Goal: Information Seeking & Learning: Find contact information

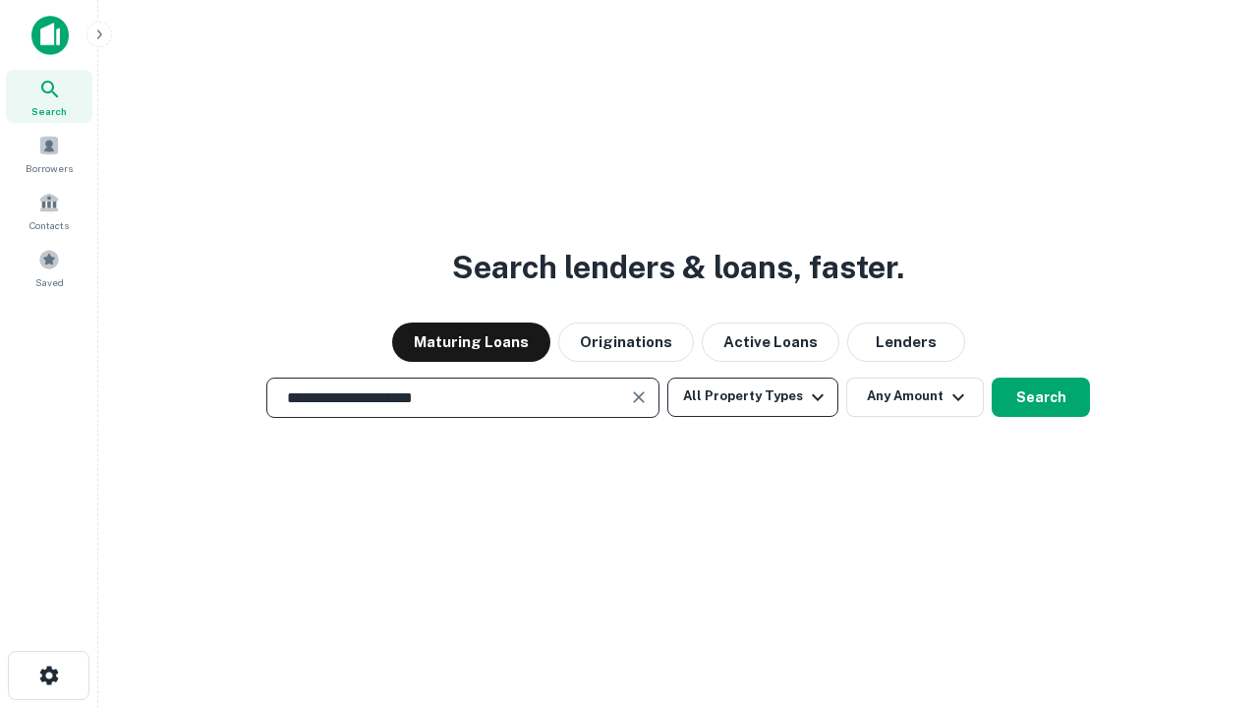
type input "**********"
click at [753, 396] on button "All Property Types" at bounding box center [752, 396] width 171 height 39
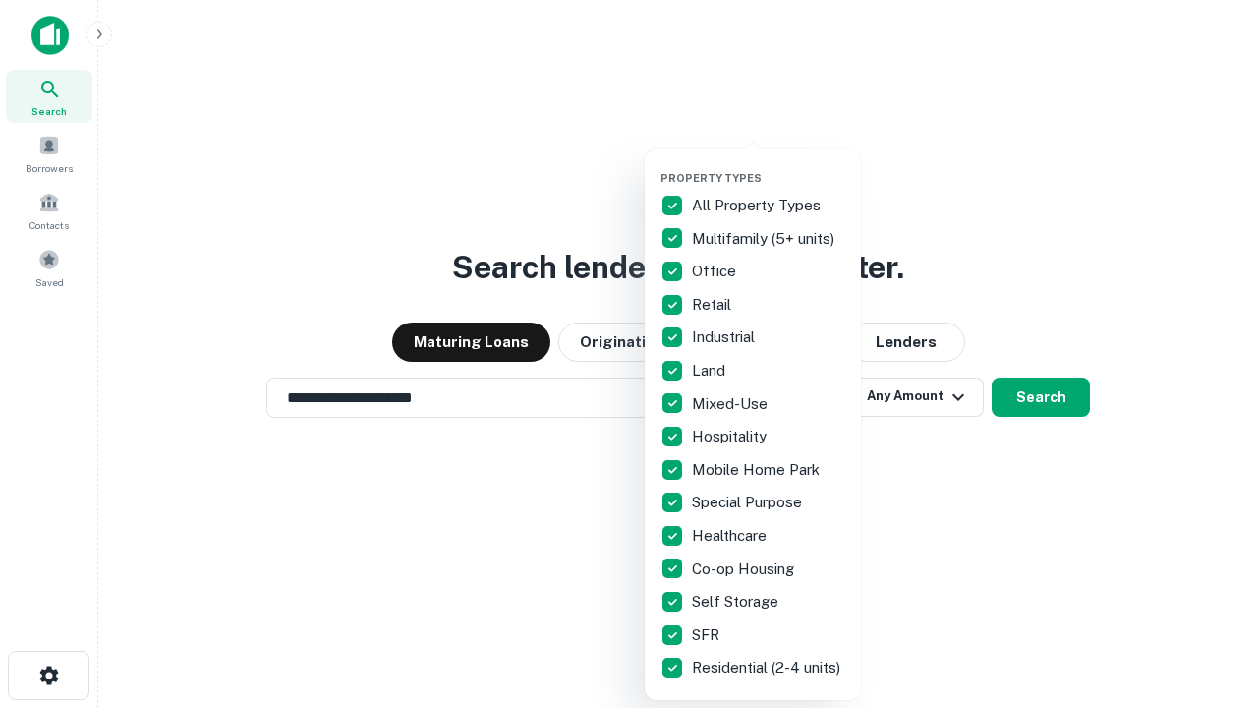
click at [769, 165] on button "button" at bounding box center [769, 165] width 216 height 1
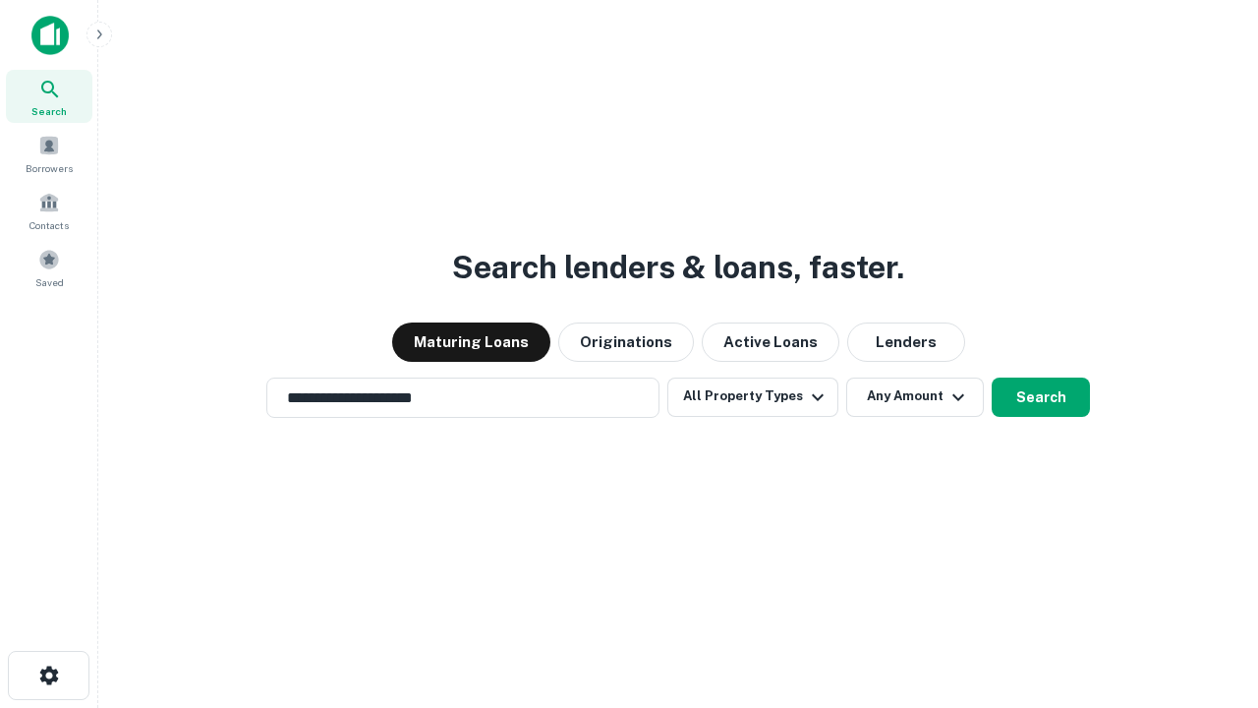
scroll to position [30, 0]
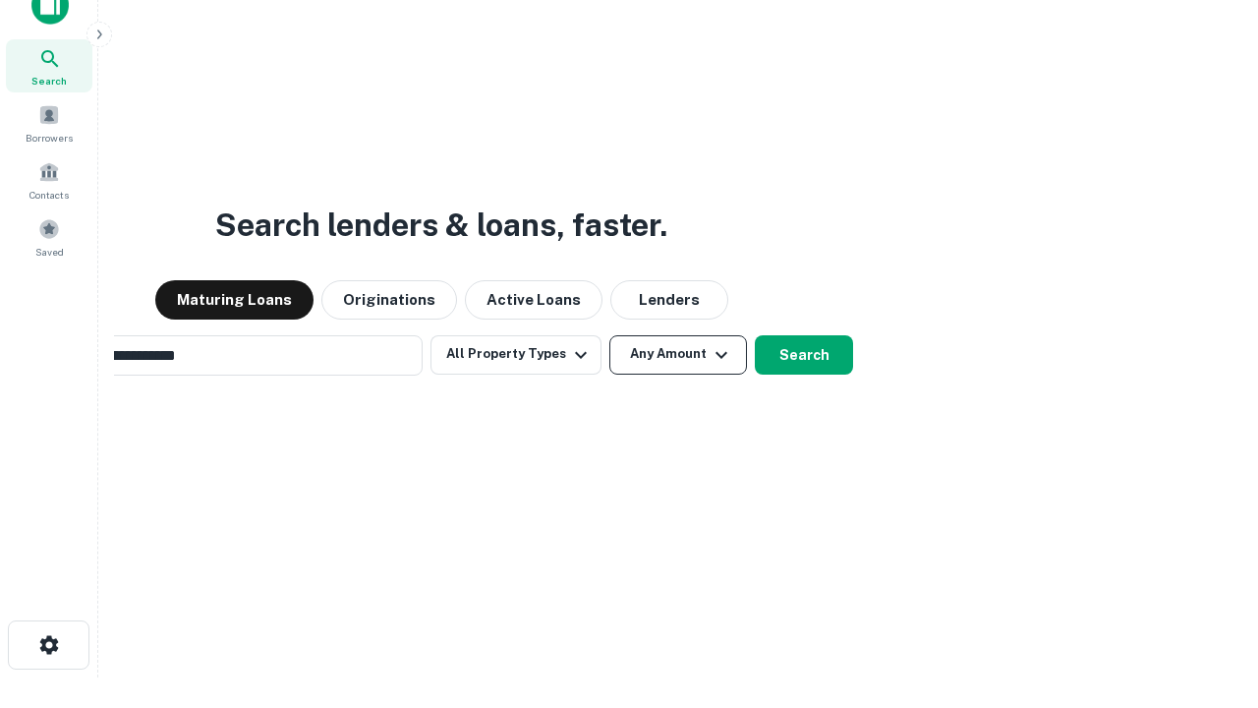
click at [609, 335] on button "Any Amount" at bounding box center [678, 354] width 138 height 39
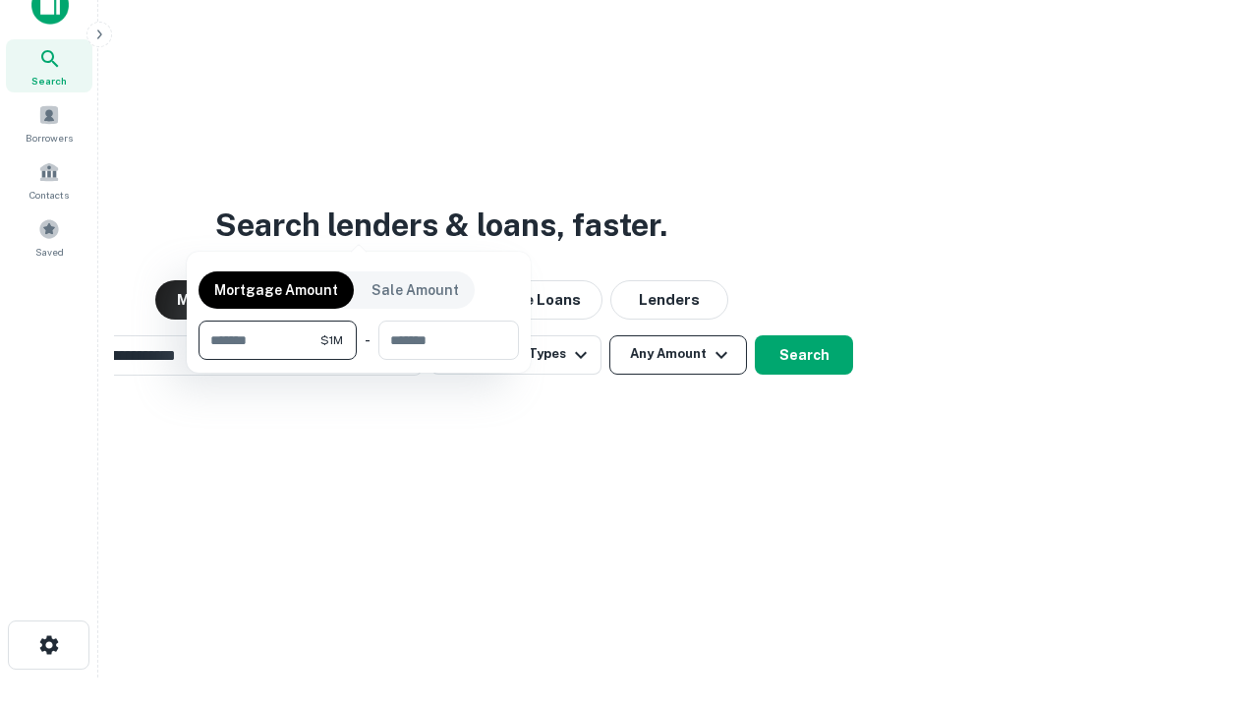
scroll to position [31, 0]
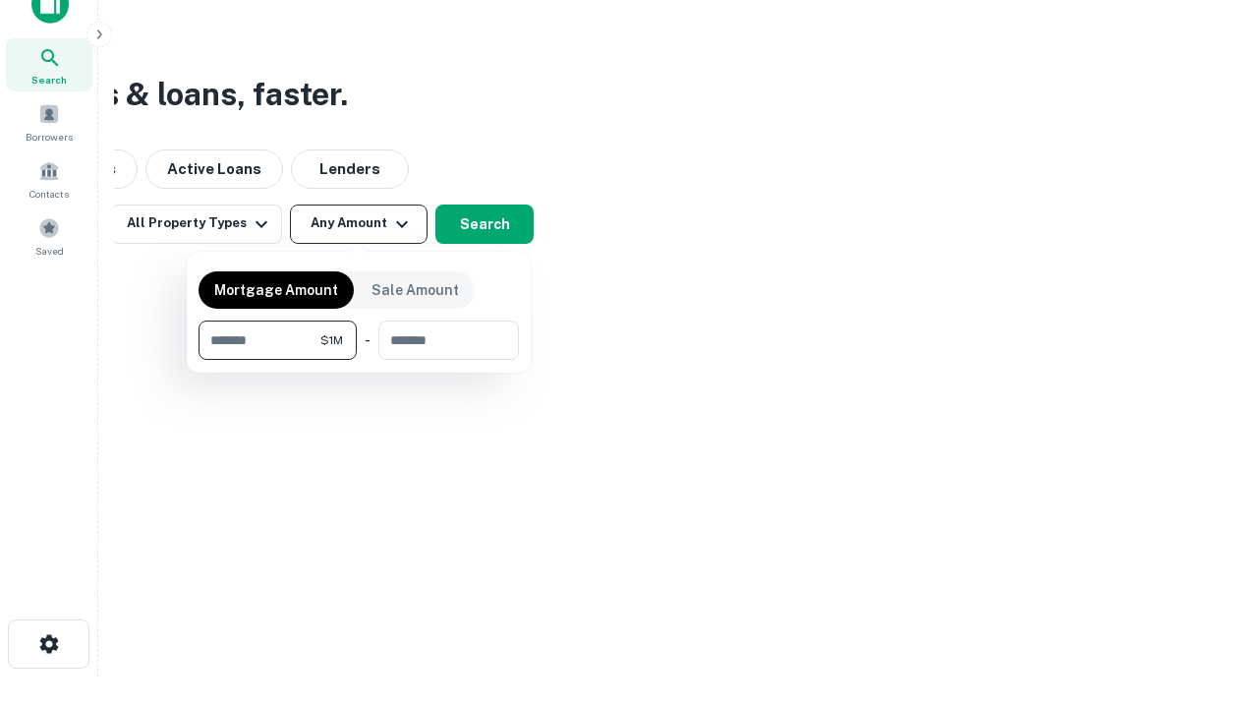
type input "*******"
click at [359, 360] on button "button" at bounding box center [359, 360] width 320 height 1
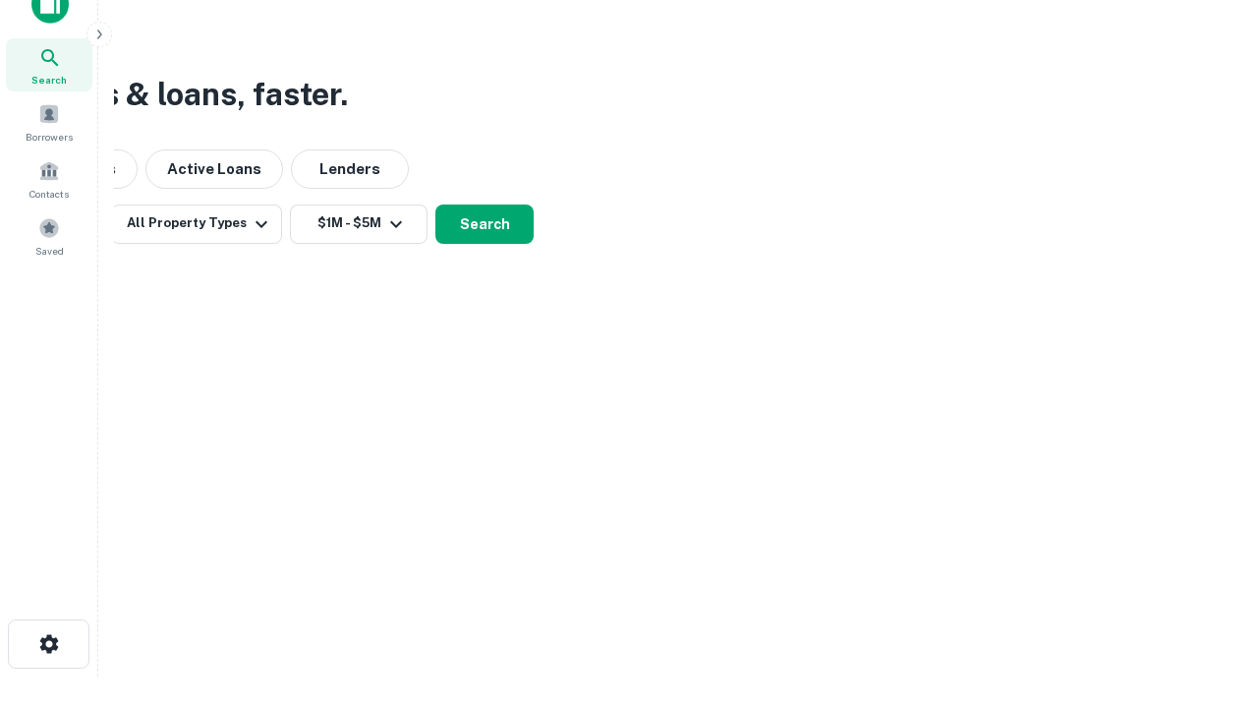
scroll to position [30, 0]
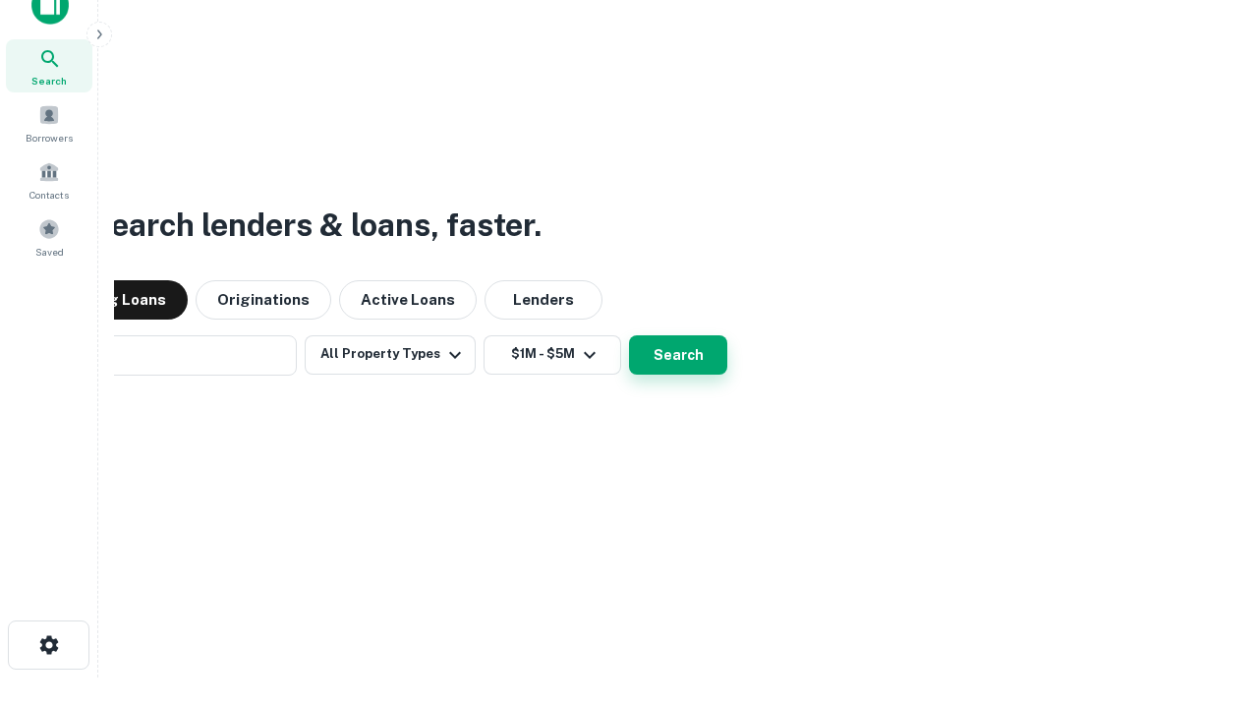
click at [629, 335] on button "Search" at bounding box center [678, 354] width 98 height 39
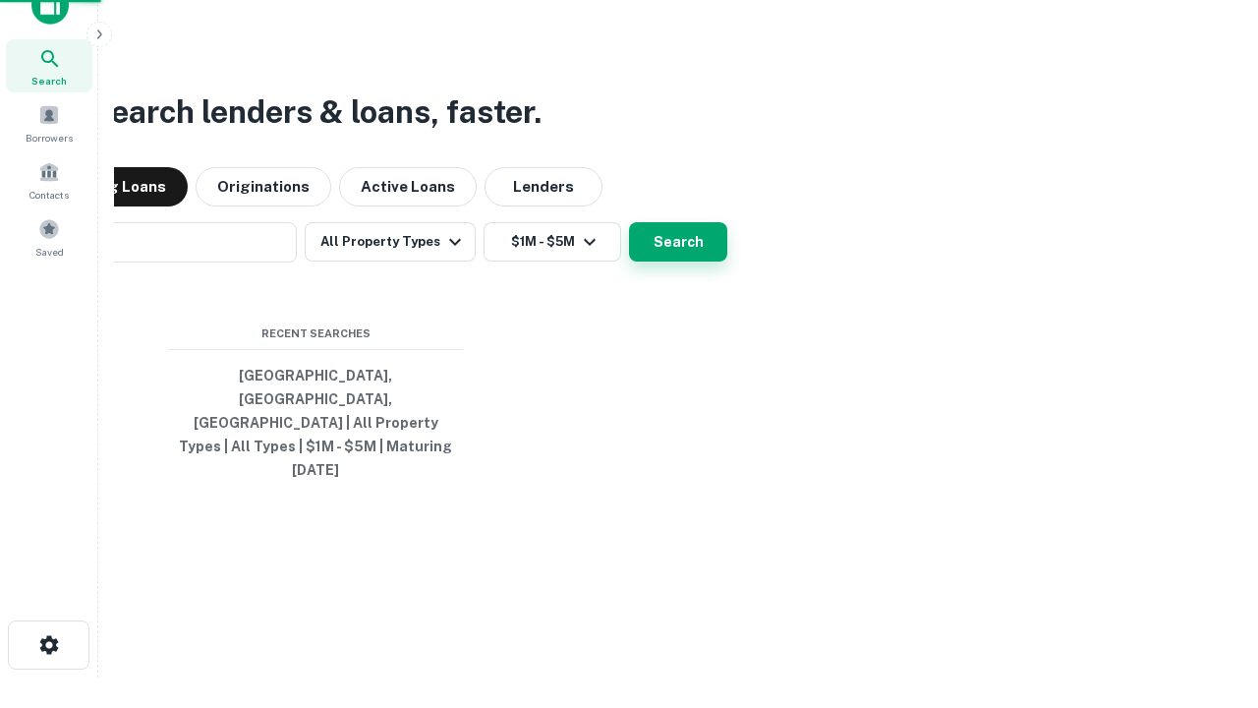
scroll to position [31, 0]
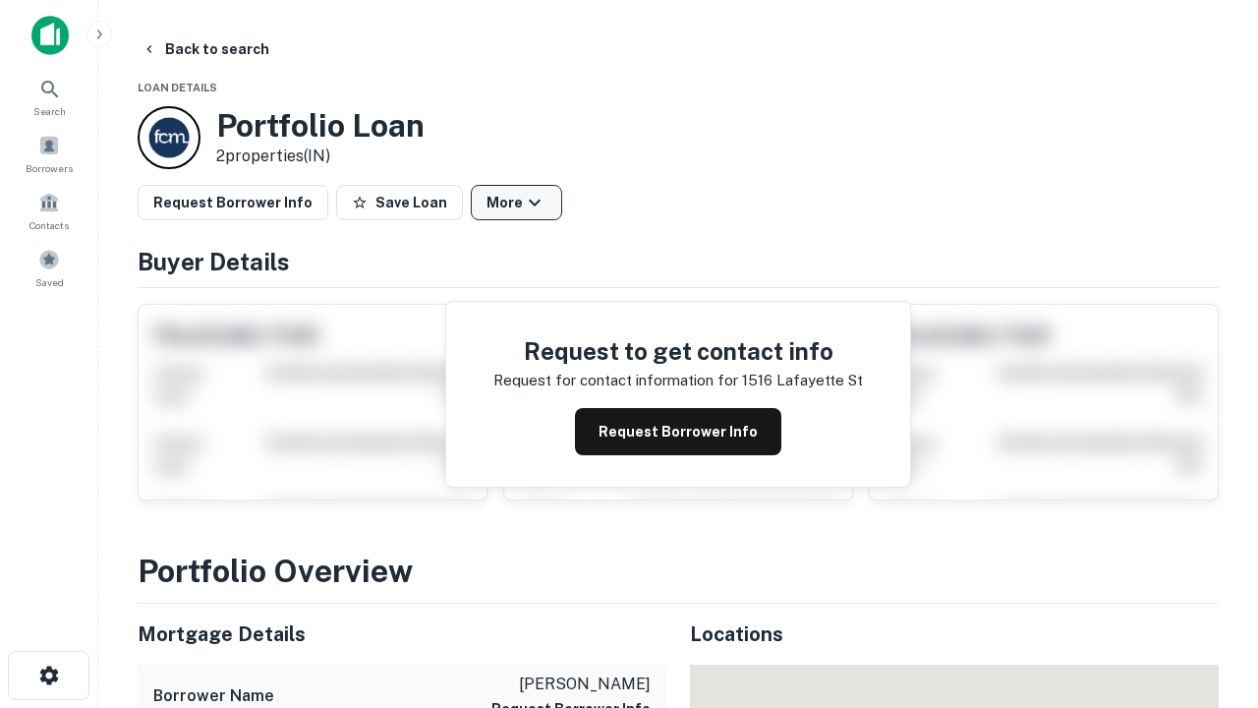
click at [516, 202] on button "More" at bounding box center [516, 202] width 91 height 35
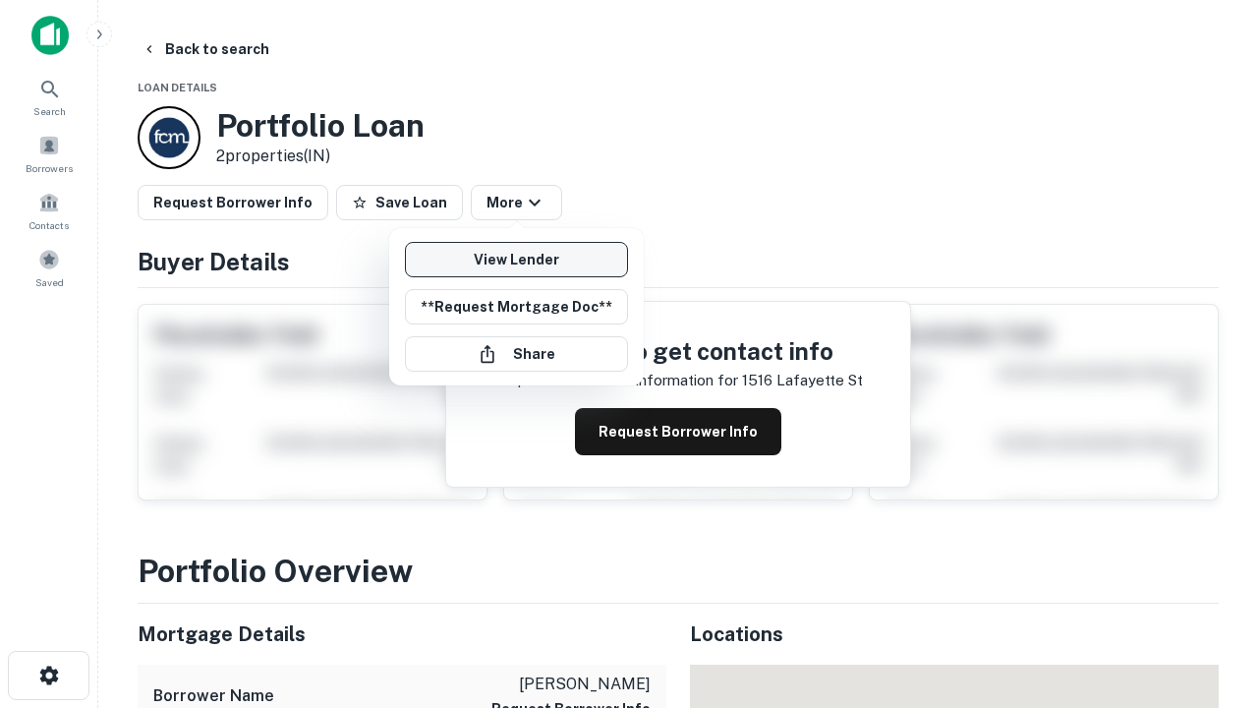
click at [516, 259] on link "View Lender" at bounding box center [516, 259] width 223 height 35
